Goal: Use online tool/utility

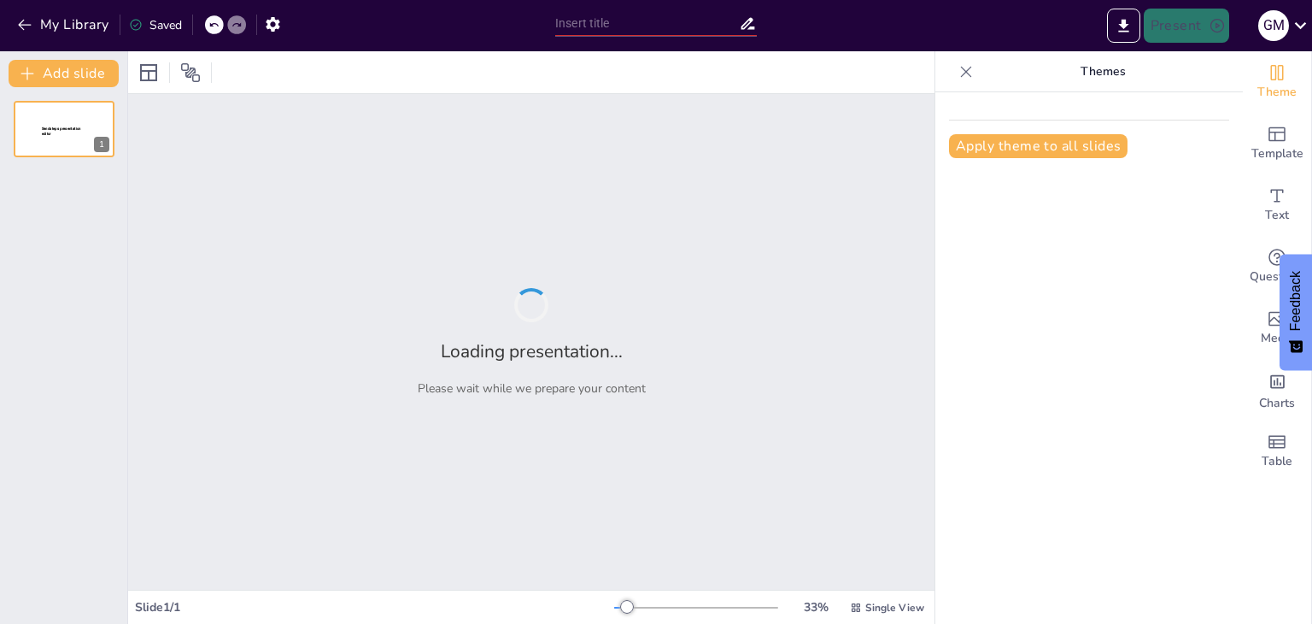
type input "Imported Presentacion_Start_It_App_Santander.pptx"
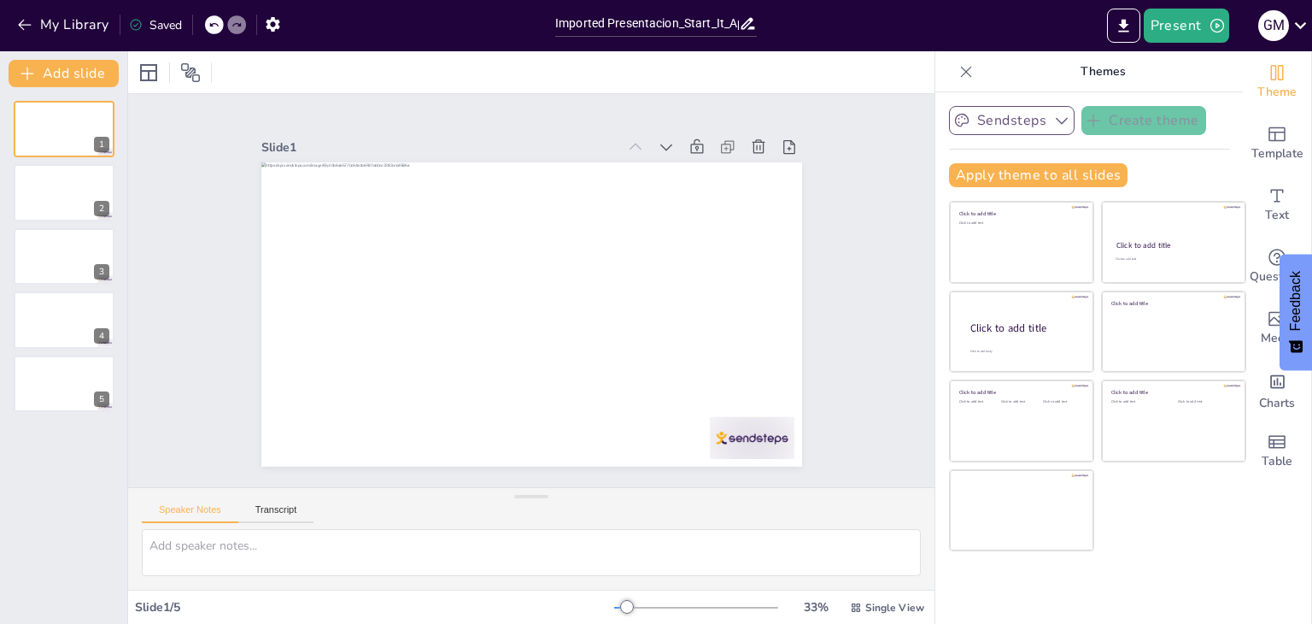
click at [1053, 120] on icon "button" at bounding box center [1061, 120] width 17 height 17
click at [1269, 137] on icon "Add ready made slides" at bounding box center [1277, 134] width 17 height 15
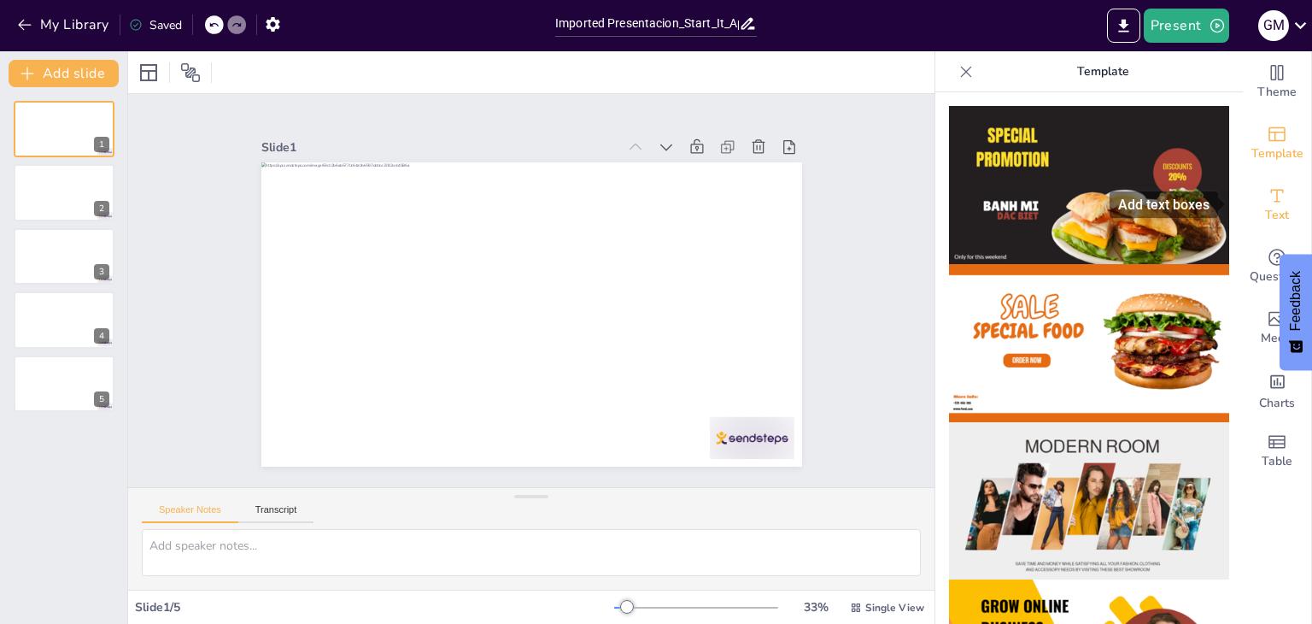
drag, startPoint x: 1229, startPoint y: 155, endPoint x: 1236, endPoint y: 234, distance: 79.7
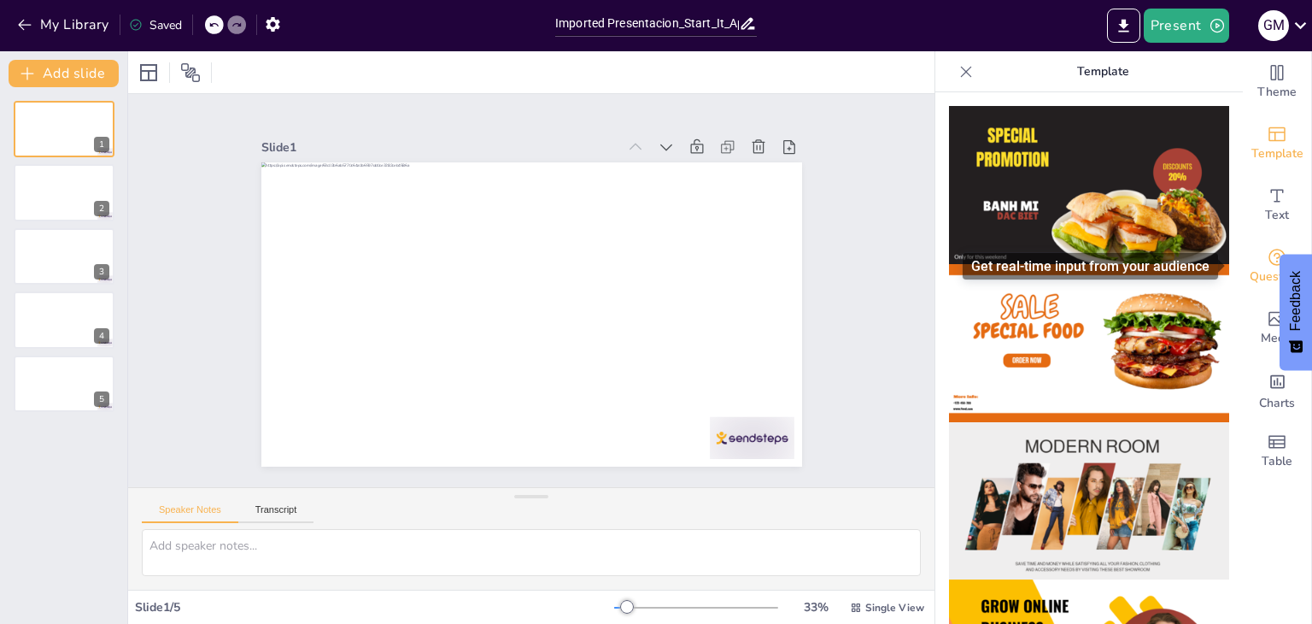
drag, startPoint x: 1231, startPoint y: 226, endPoint x: 1230, endPoint y: 264, distance: 37.6
click at [1243, 264] on div "Theme Template Text Questions Media Charts Table" at bounding box center [1277, 266] width 68 height 431
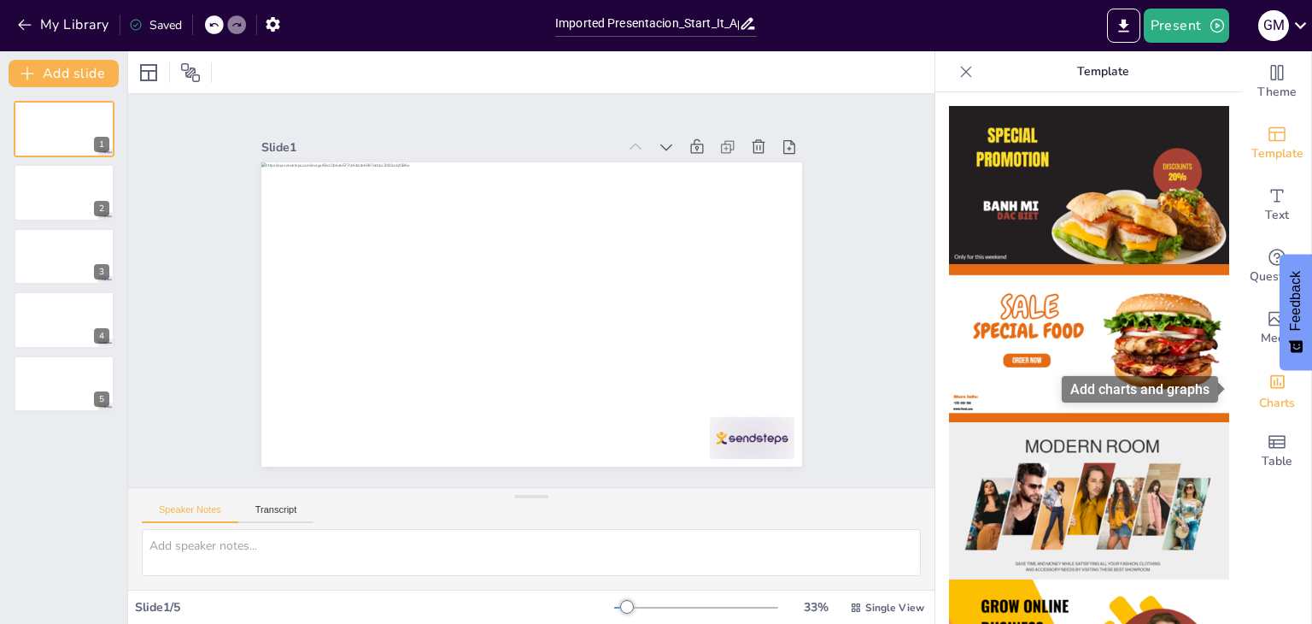
click at [1269, 390] on icon "Add charts and graphs" at bounding box center [1278, 381] width 18 height 18
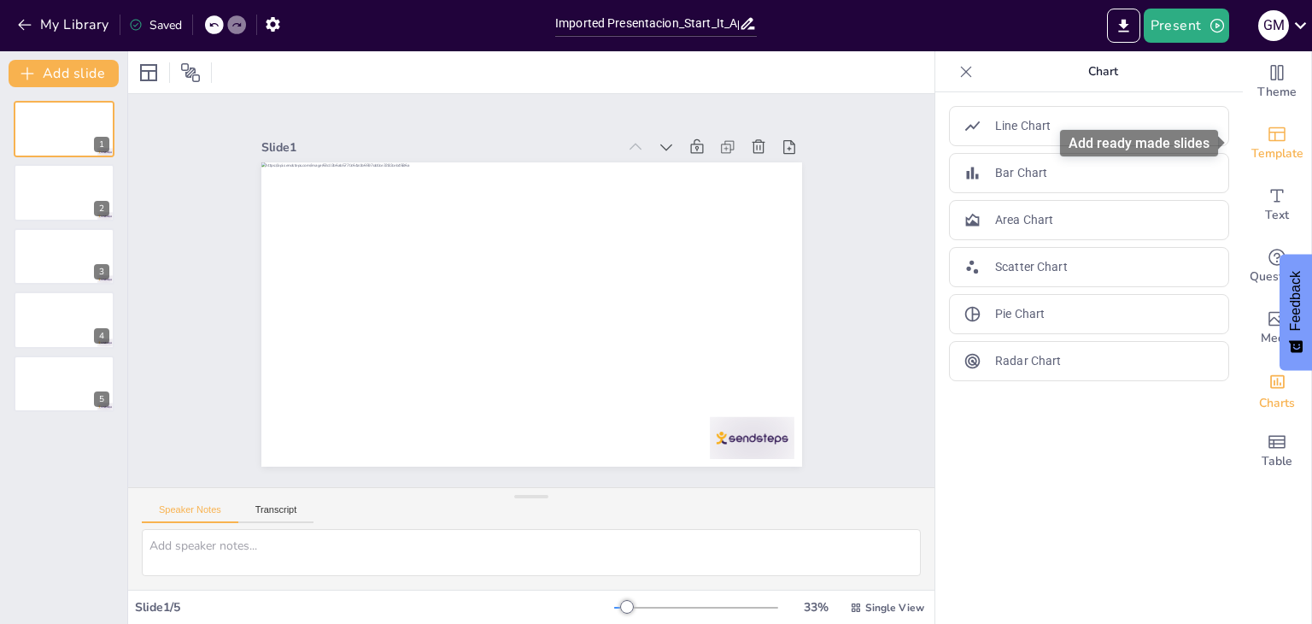
click at [1267, 131] on icon "Add ready made slides" at bounding box center [1277, 134] width 21 height 21
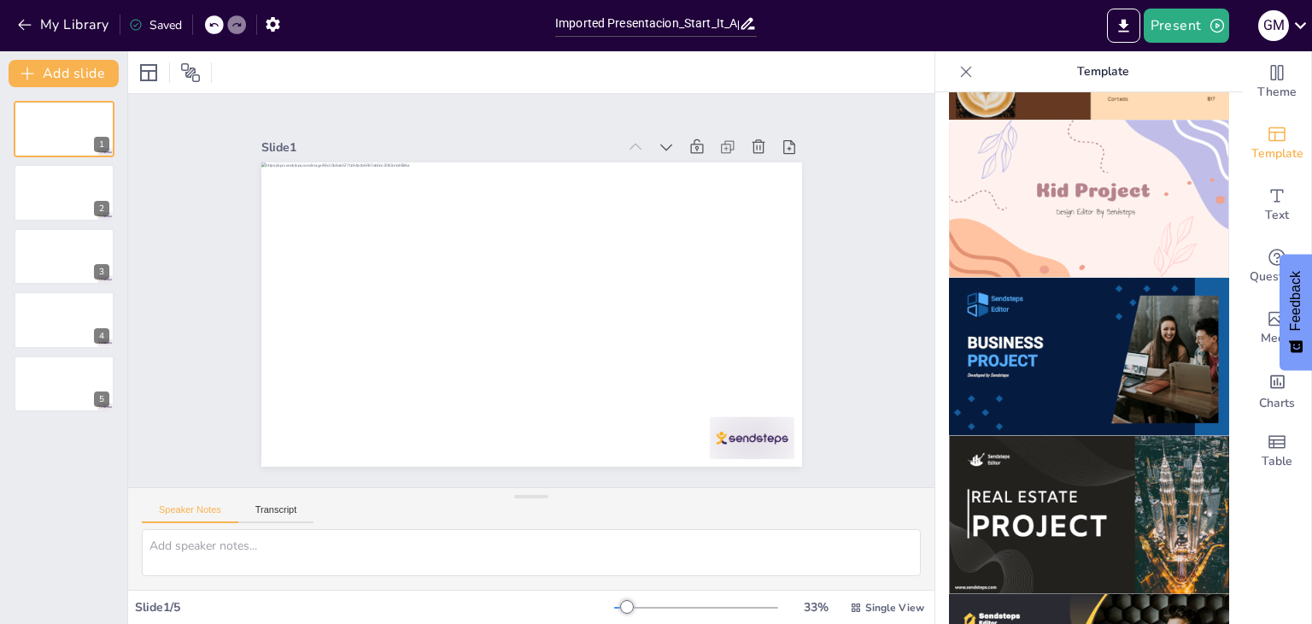
scroll to position [1246, 0]
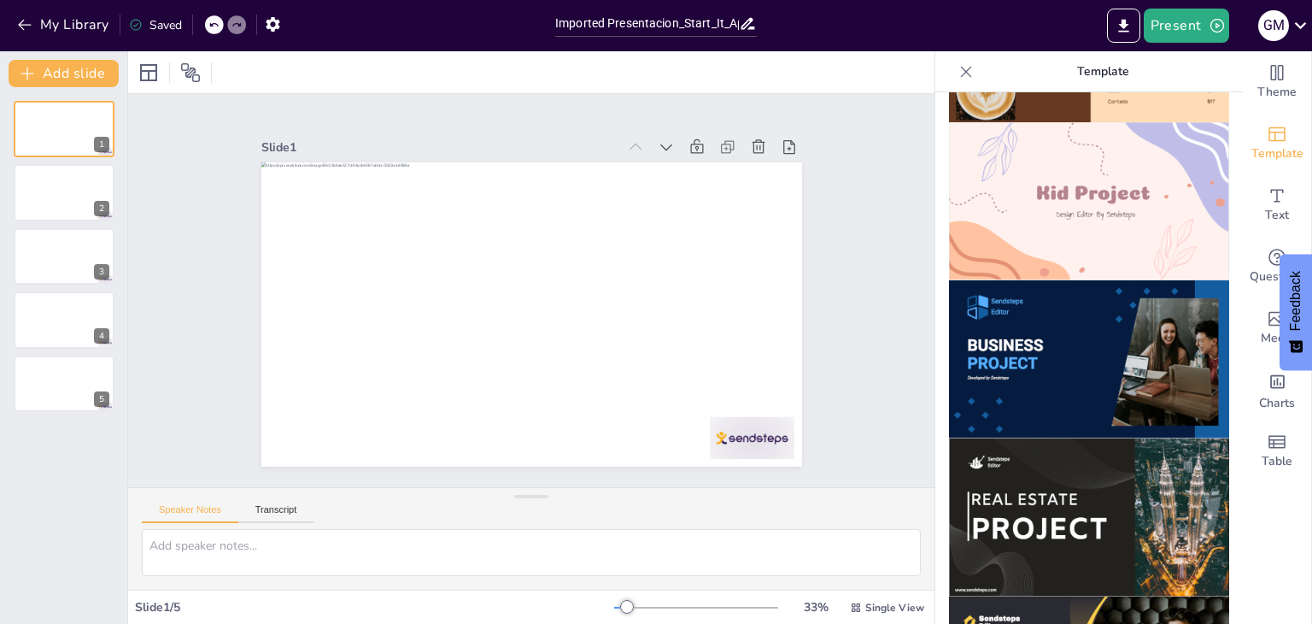
click at [1138, 355] on img at bounding box center [1089, 359] width 280 height 158
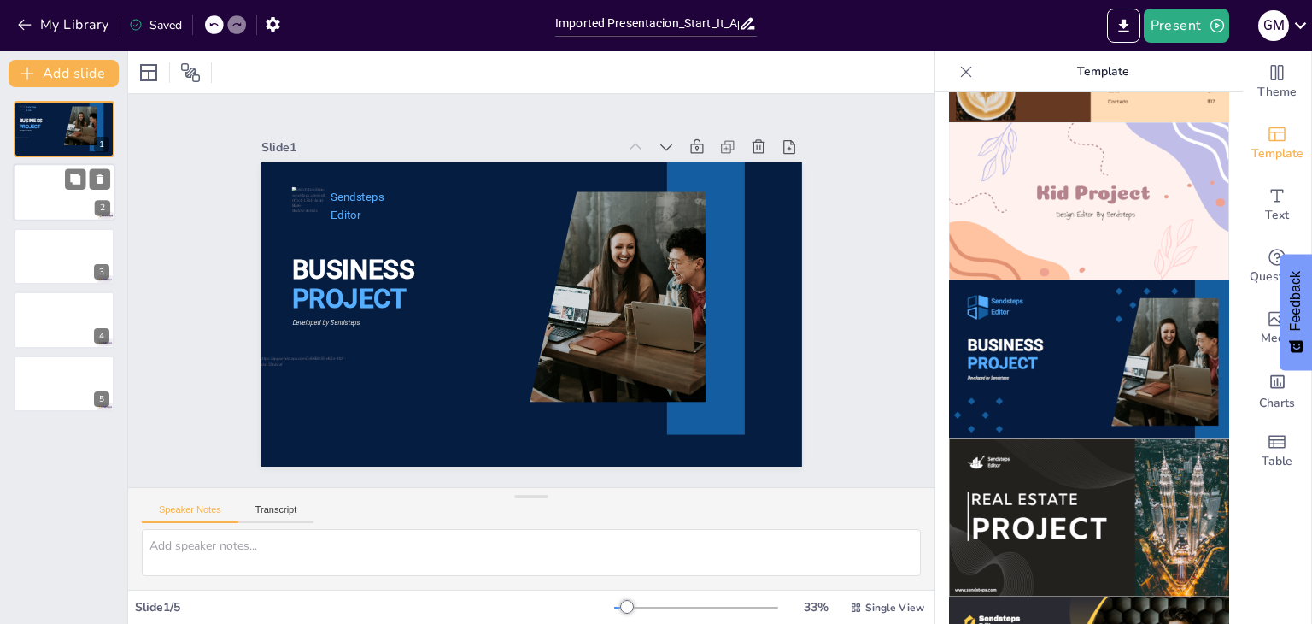
click at [60, 195] on div at bounding box center [64, 193] width 103 height 58
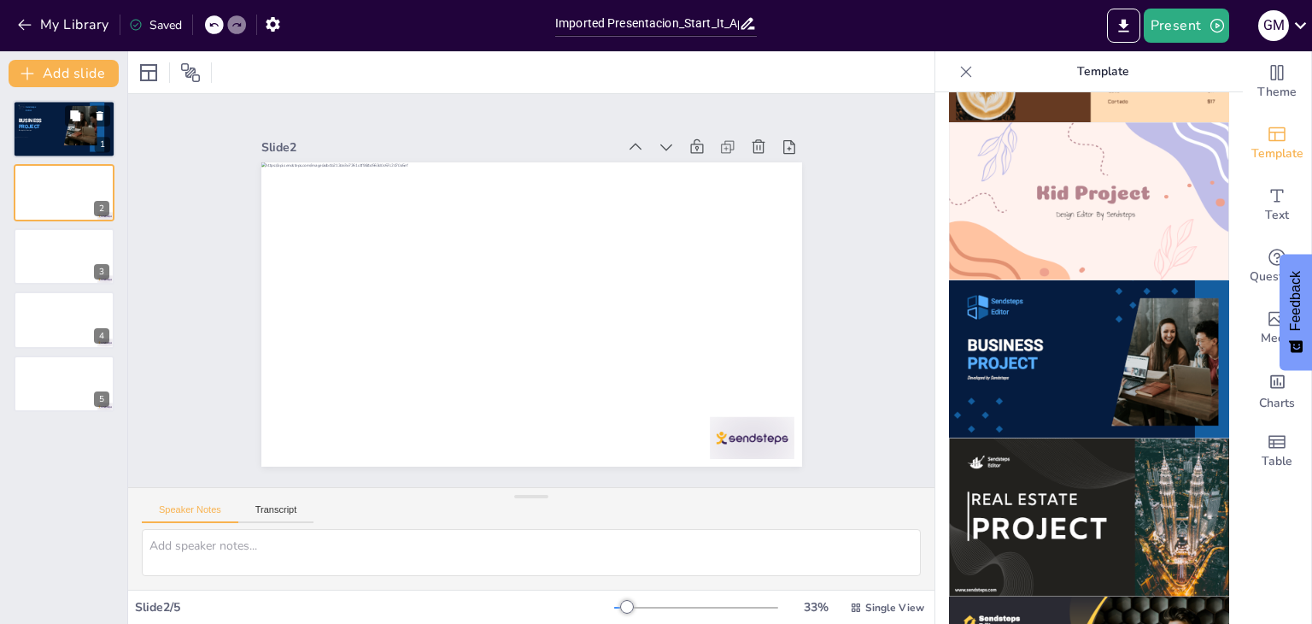
click at [59, 134] on div at bounding box center [64, 129] width 103 height 58
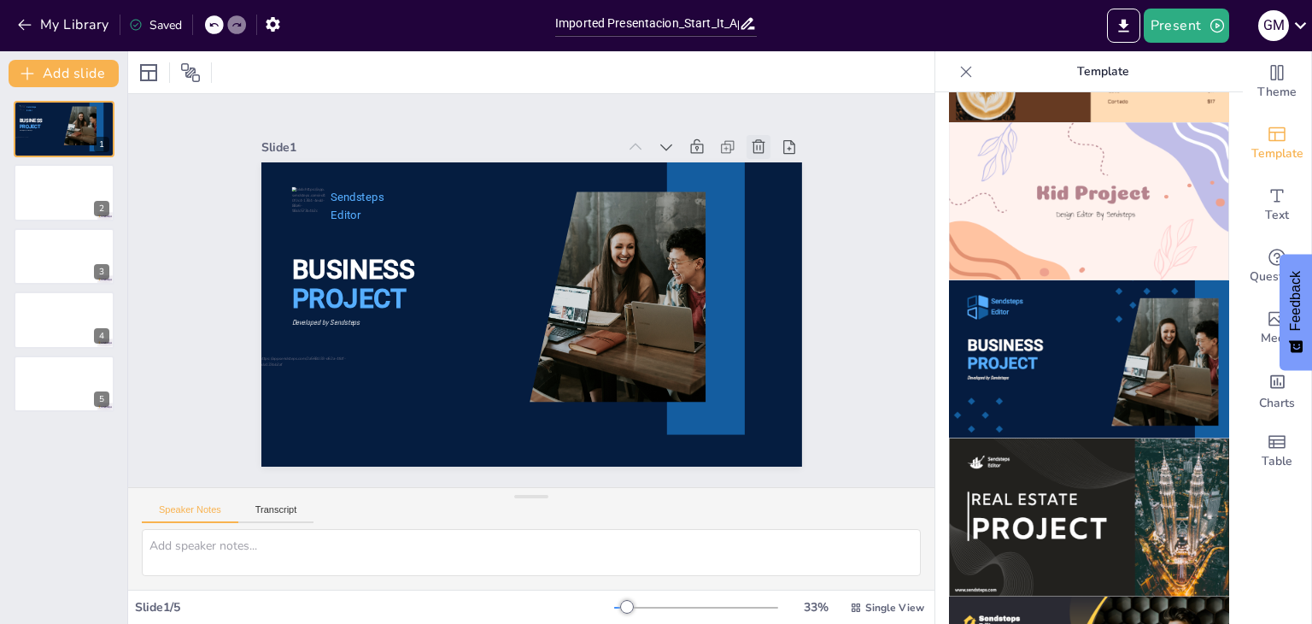
click at [777, 189] on icon at bounding box center [784, 197] width 15 height 16
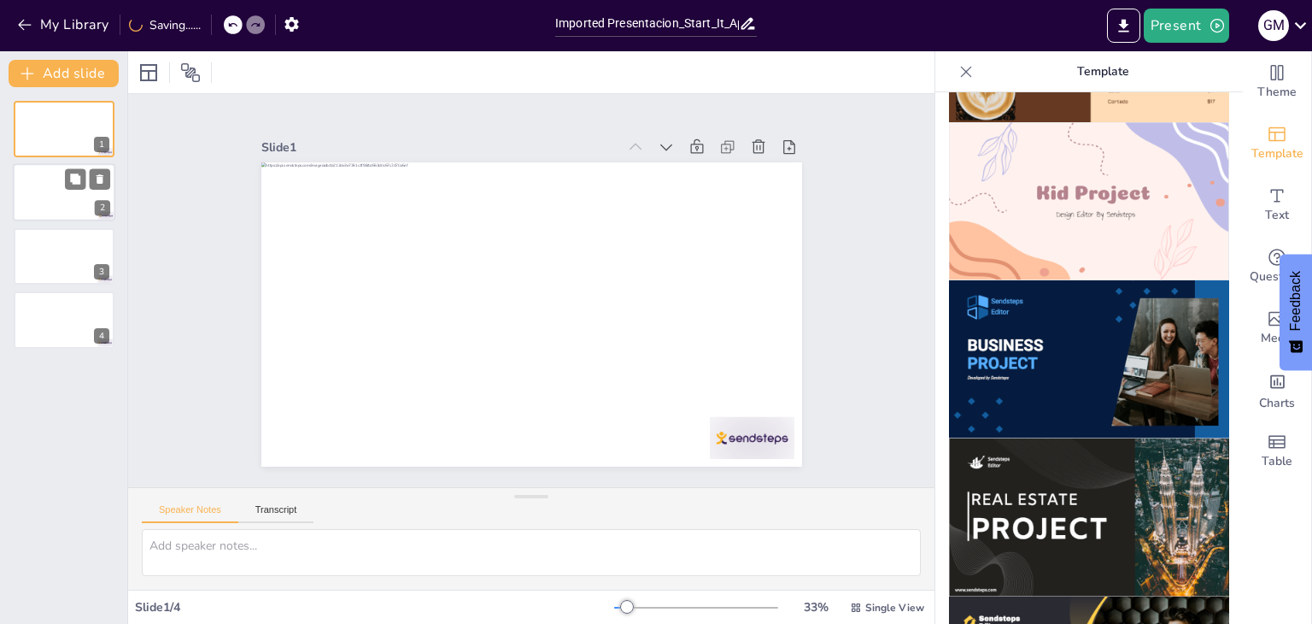
click at [68, 202] on div at bounding box center [64, 193] width 103 height 58
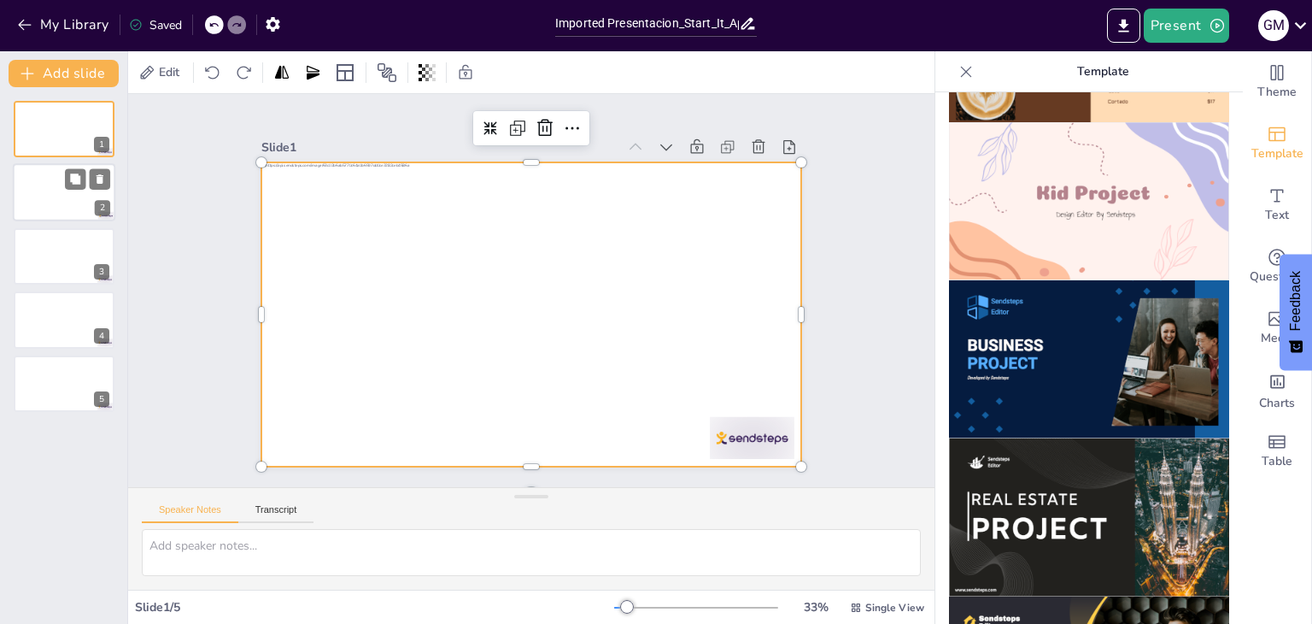
click at [711, 172] on div at bounding box center [522, 269] width 618 height 498
click at [164, 77] on span "Edit" at bounding box center [168, 72] width 27 height 16
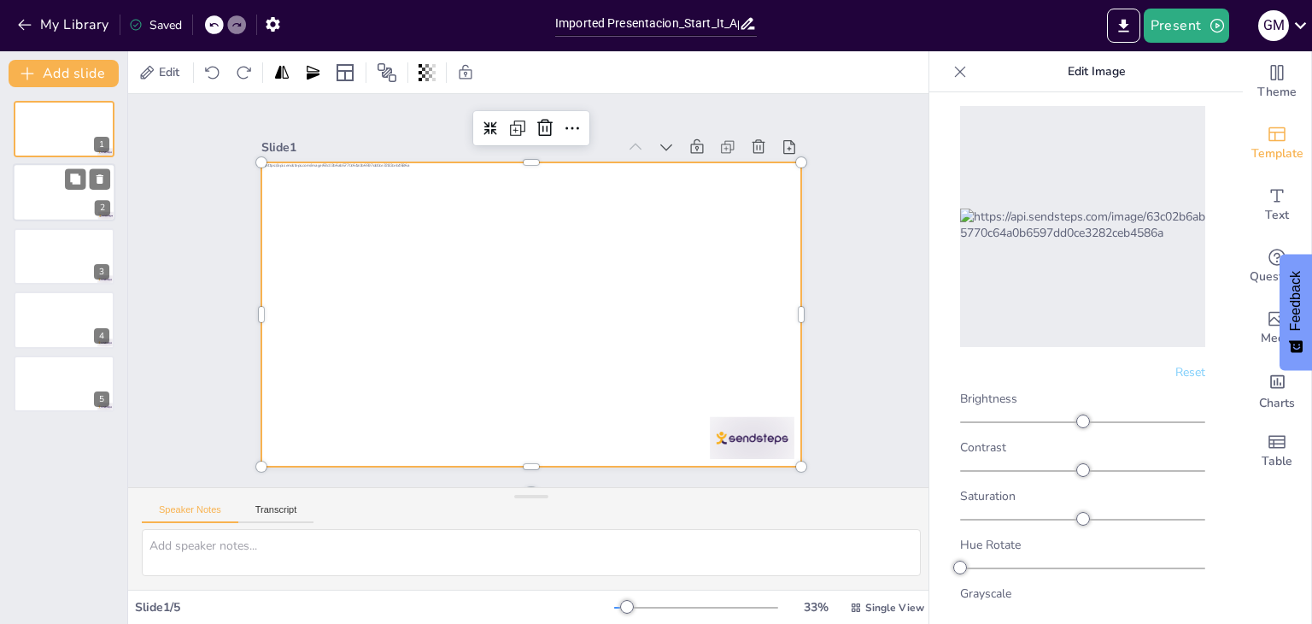
scroll to position [0, 0]
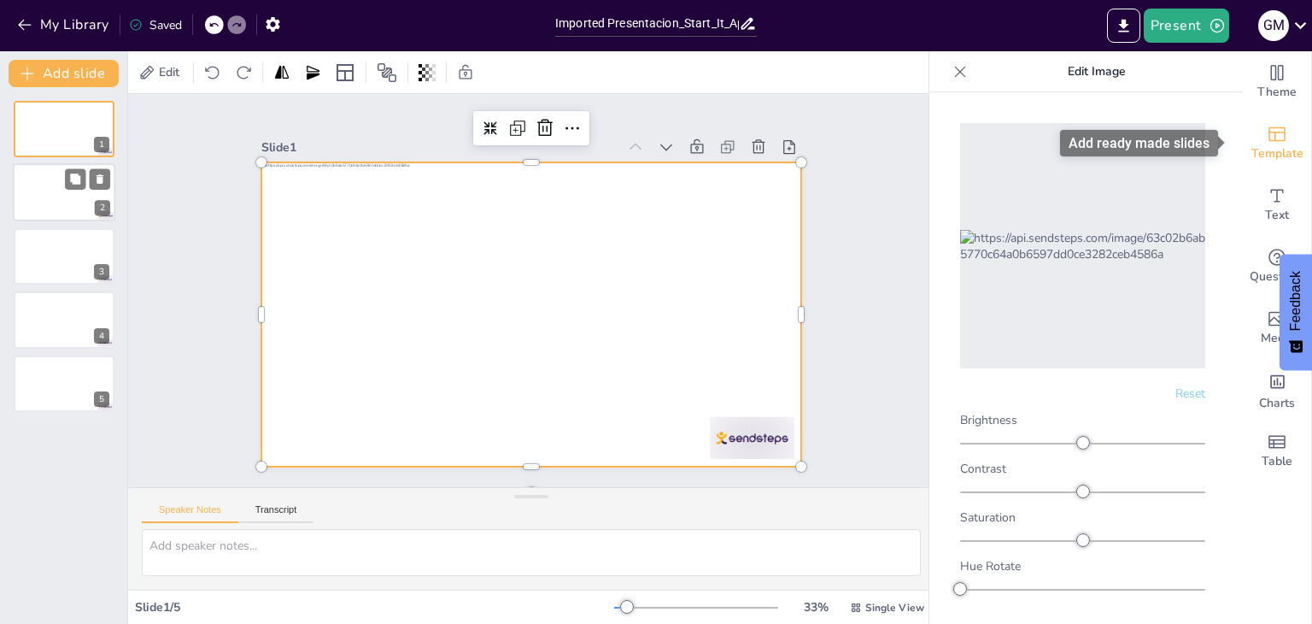
click at [1257, 153] on span "Template" at bounding box center [1277, 153] width 52 height 19
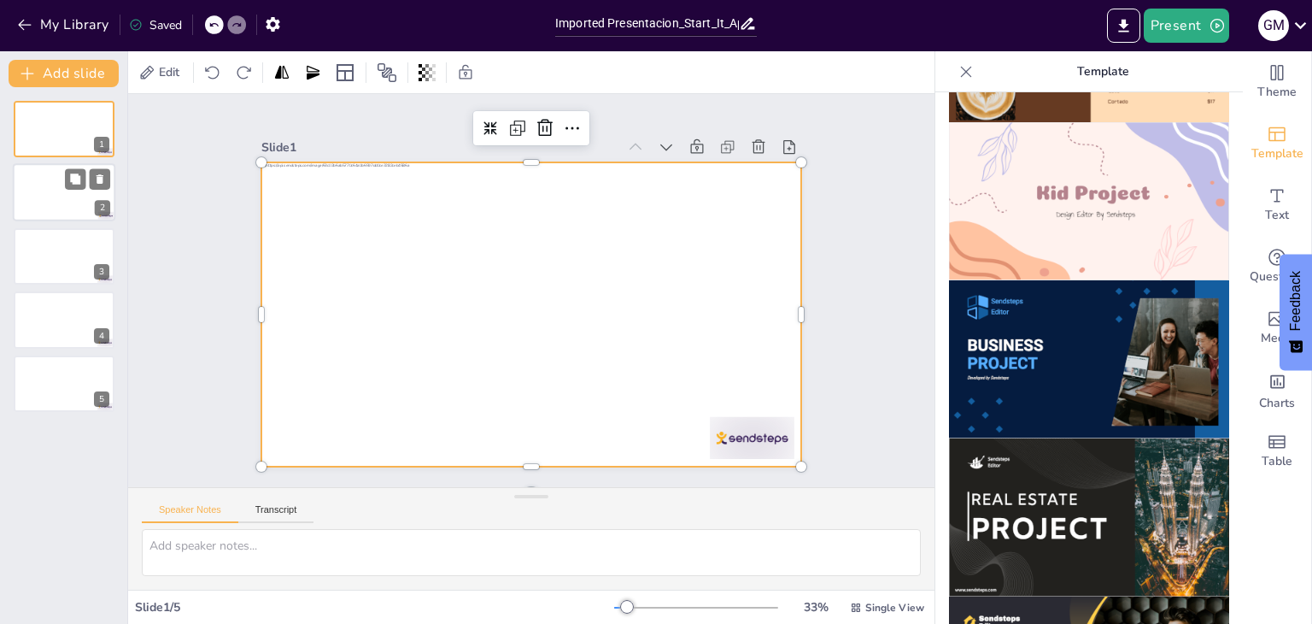
click at [1099, 287] on img at bounding box center [1089, 359] width 280 height 158
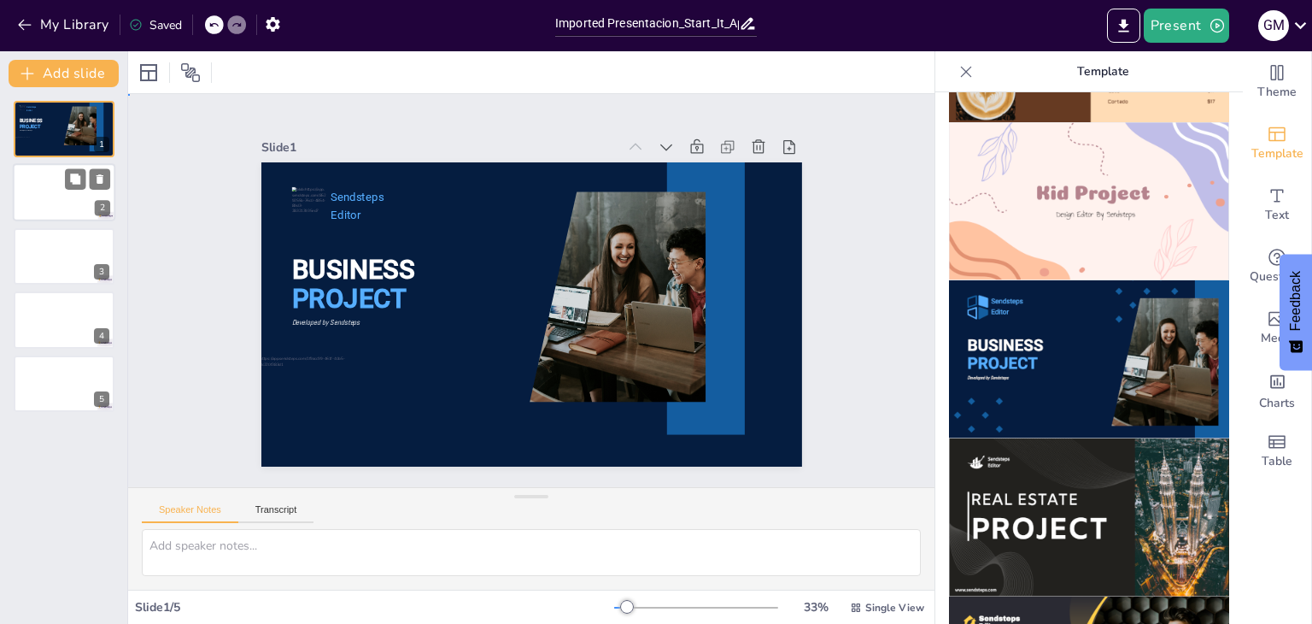
click at [880, 148] on div "Slide 1 BUSINESS PROJECT Sendsteps Editor Developed by Sendsteps Slide 2 Slide …" at bounding box center [531, 290] width 888 height 623
